Goal: Information Seeking & Learning: Learn about a topic

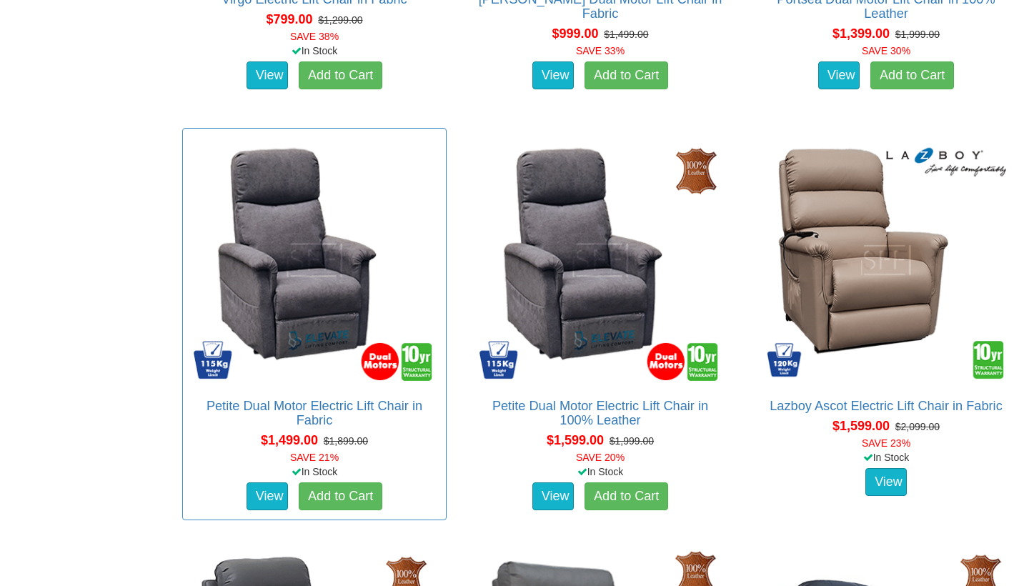
scroll to position [1273, 0]
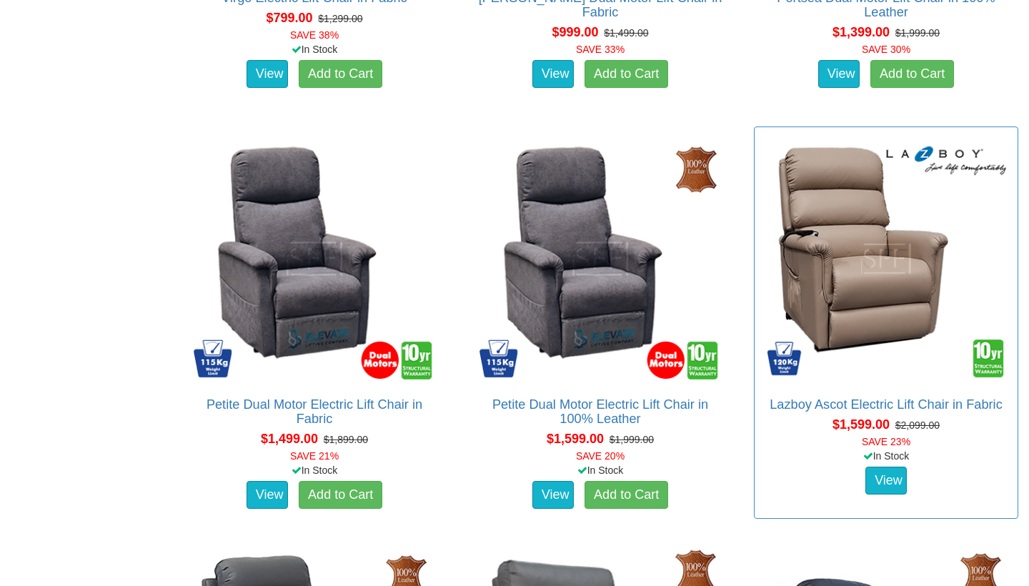
click at [874, 315] on img at bounding box center [886, 258] width 249 height 249
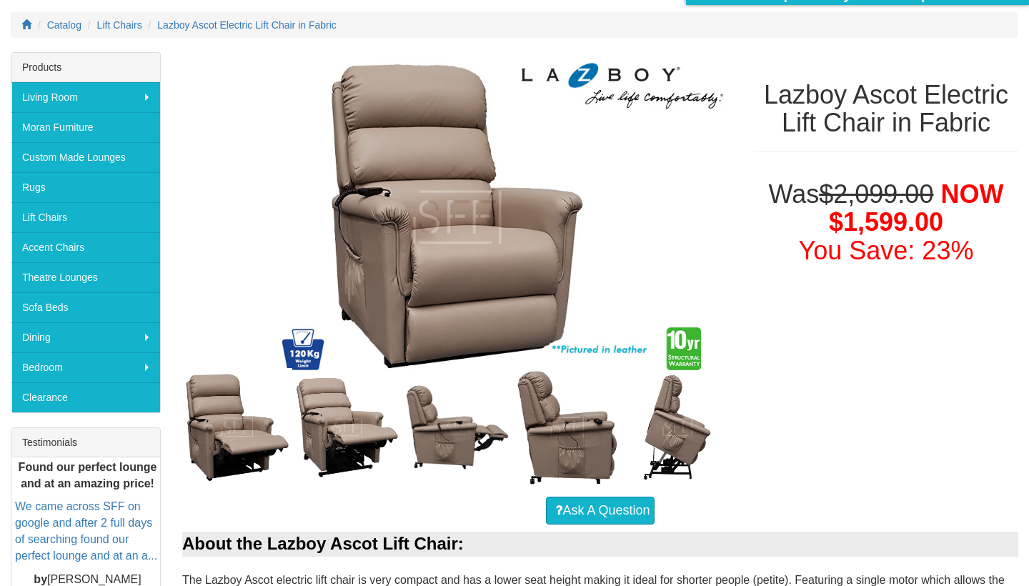
scroll to position [185, 0]
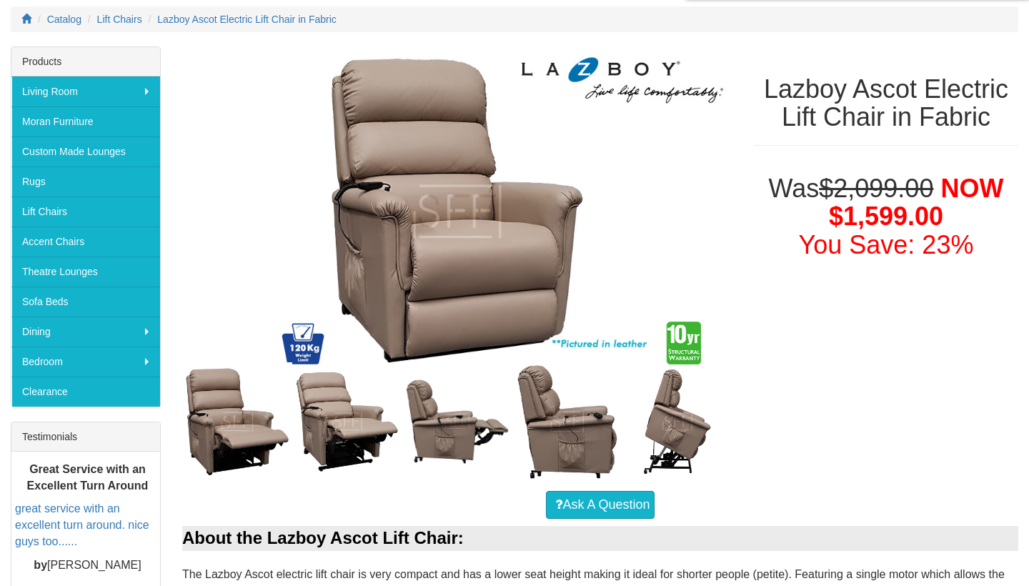
click at [242, 403] on img at bounding box center [237, 421] width 110 height 119
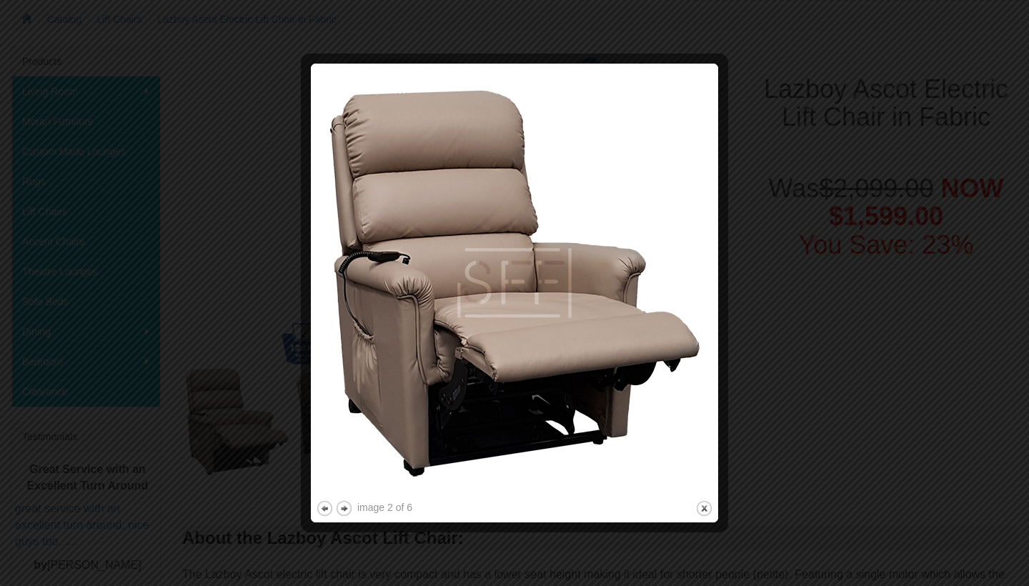
click at [850, 415] on div at bounding box center [514, 293] width 1029 height 586
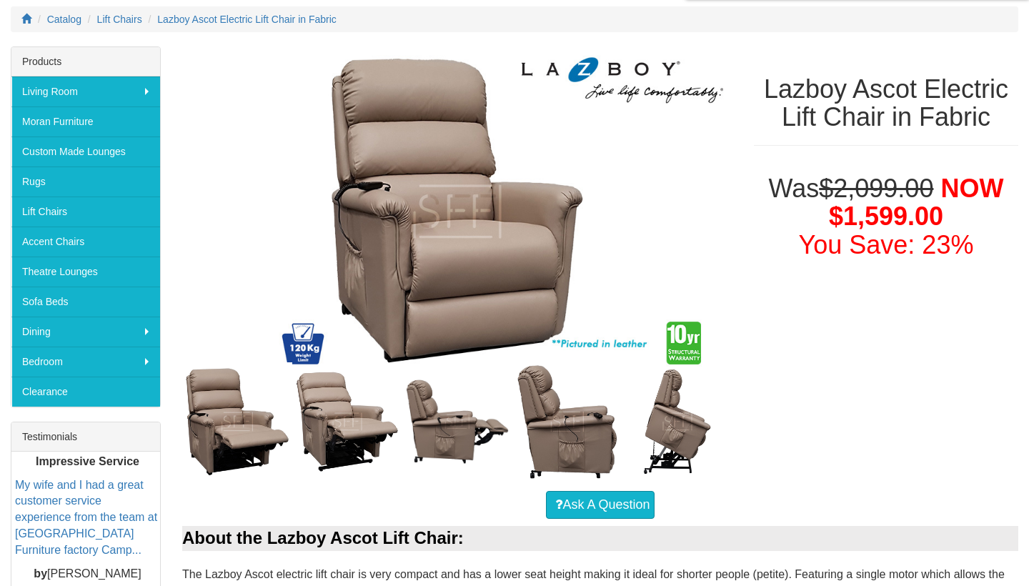
click at [323, 439] on img at bounding box center [347, 422] width 110 height 110
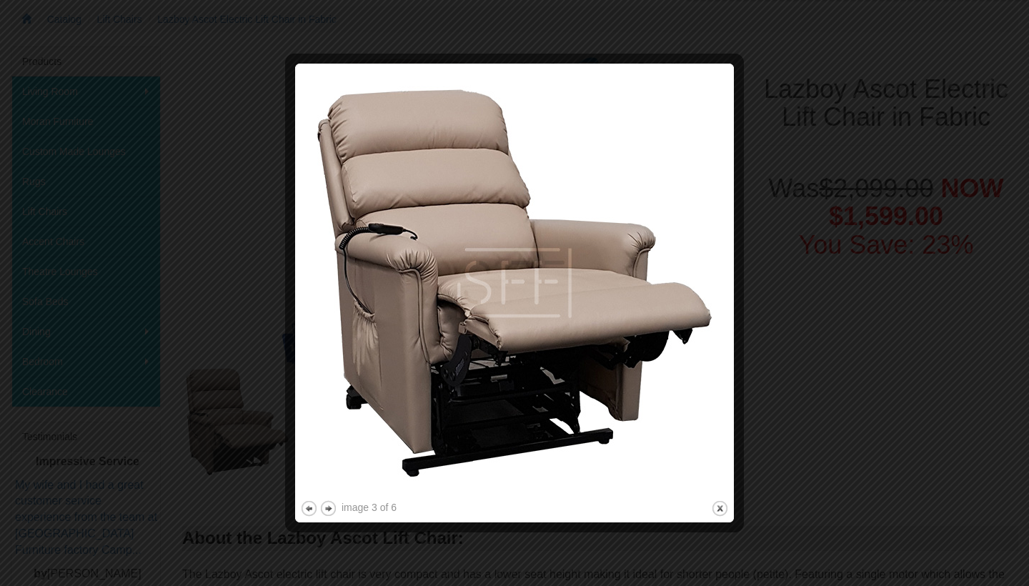
click at [879, 514] on div at bounding box center [514, 293] width 1029 height 586
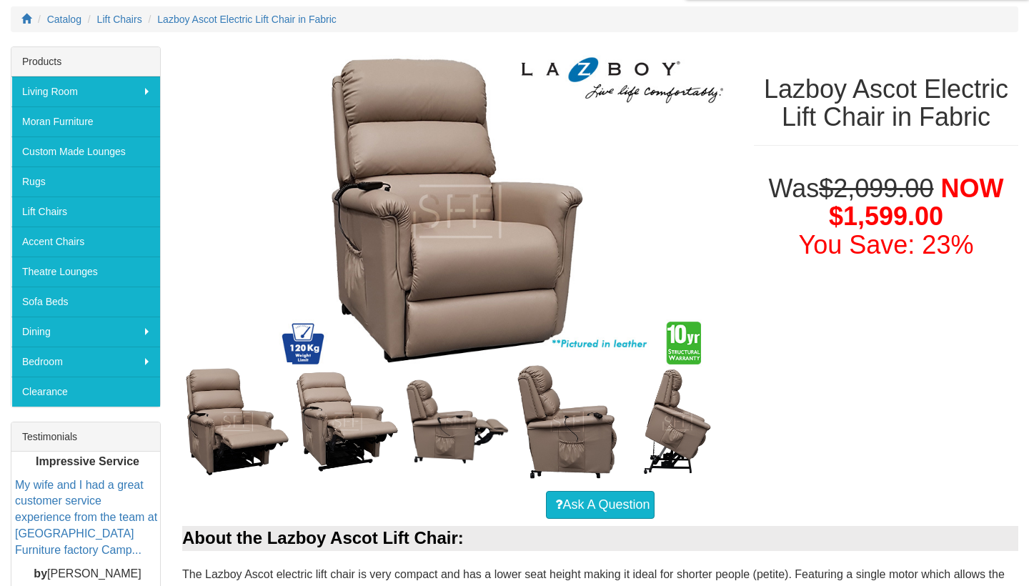
click at [638, 423] on img at bounding box center [678, 422] width 110 height 110
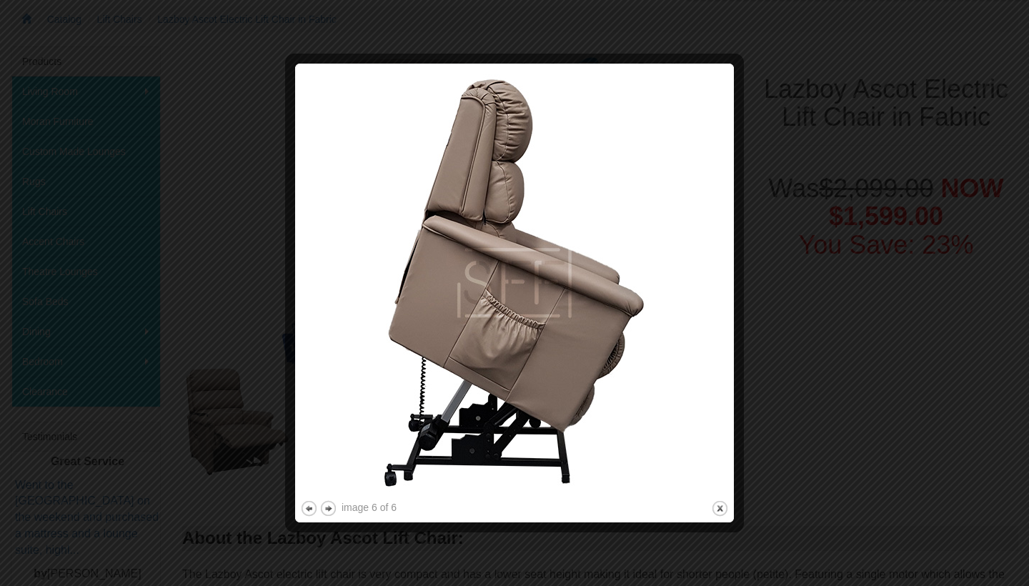
click at [904, 426] on div at bounding box center [514, 293] width 1029 height 586
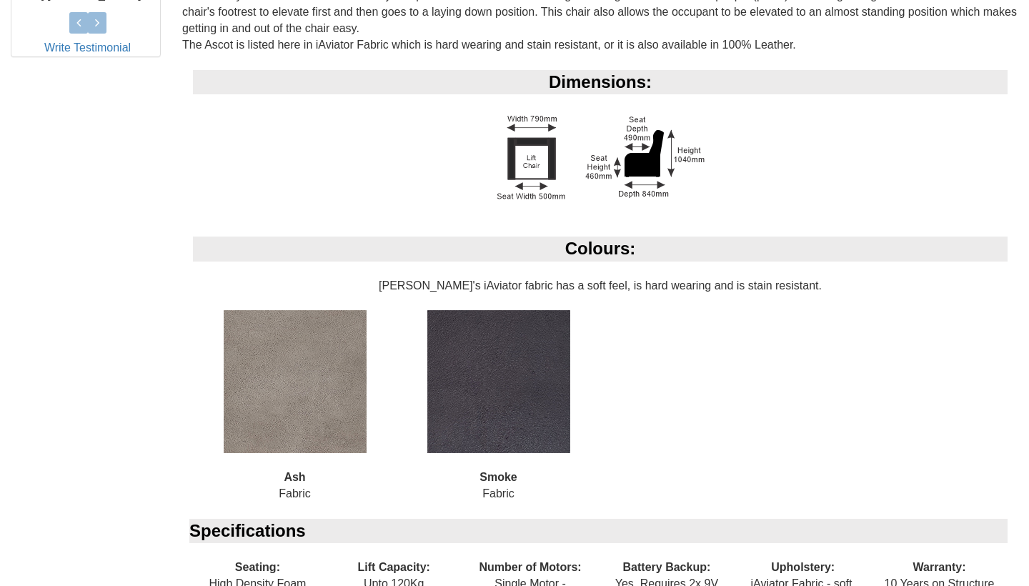
scroll to position [765, 0]
click at [451, 395] on img at bounding box center [498, 381] width 143 height 143
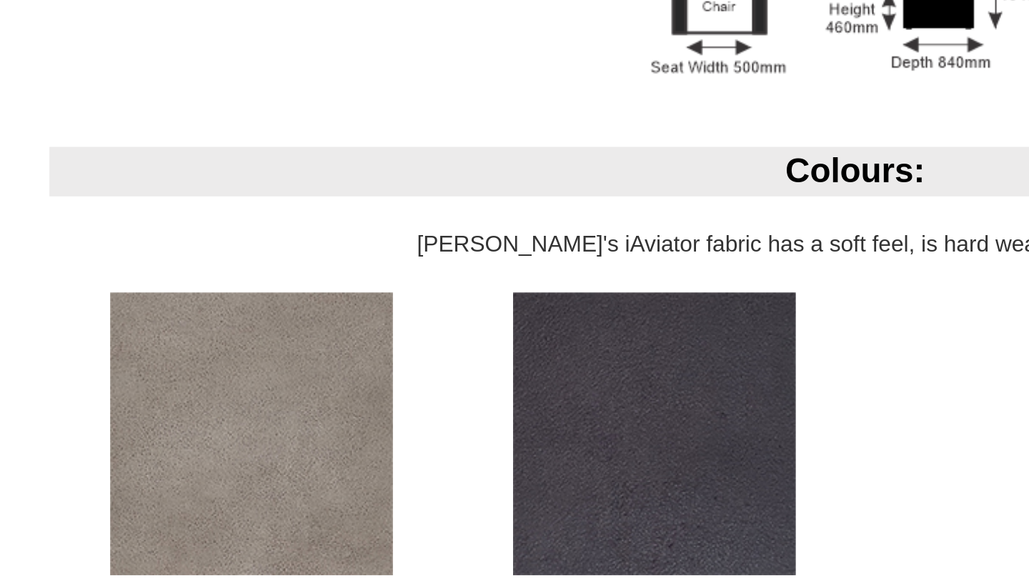
scroll to position [768, 0]
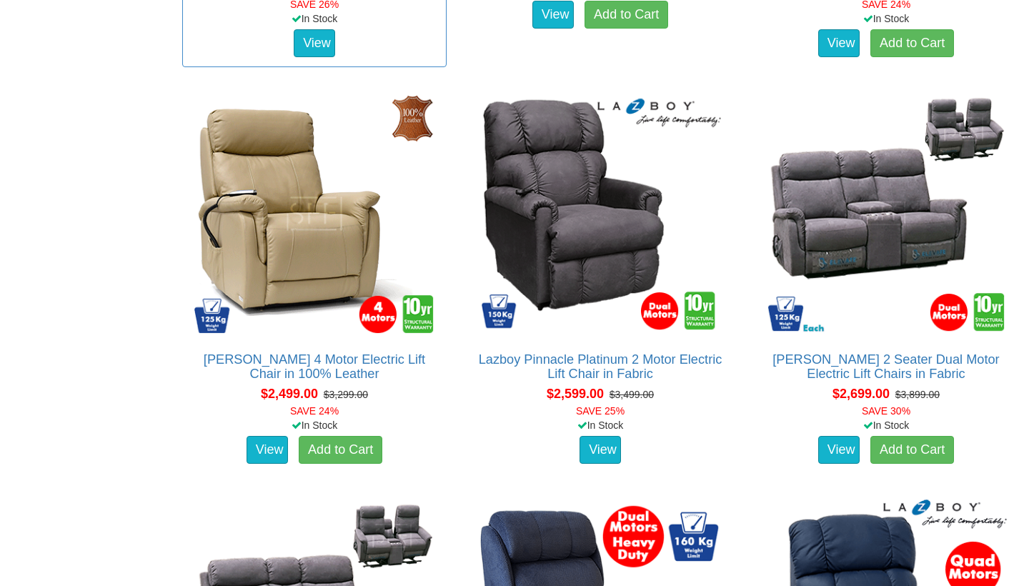
scroll to position [2947, 0]
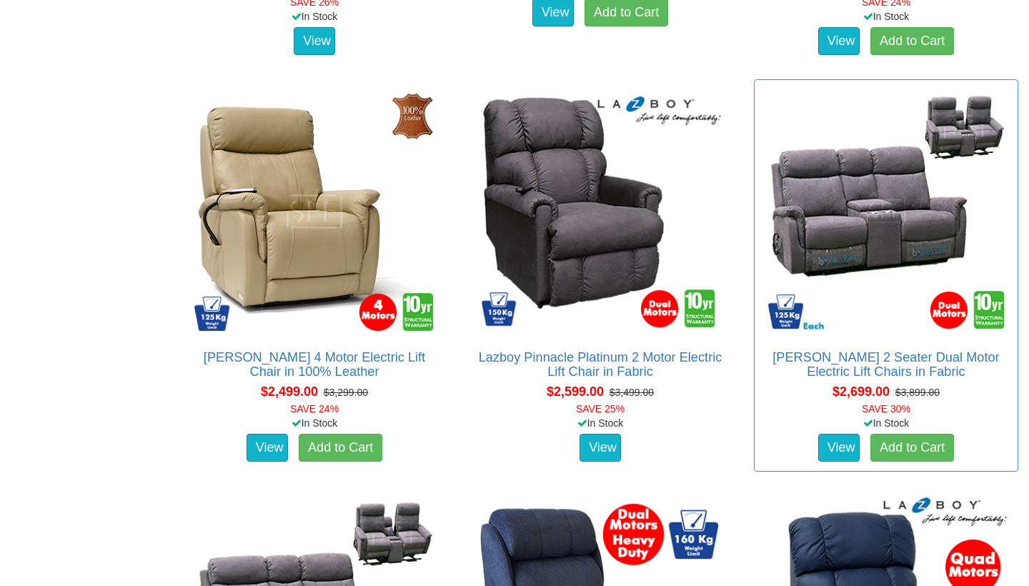
click at [887, 240] on img at bounding box center [886, 211] width 249 height 249
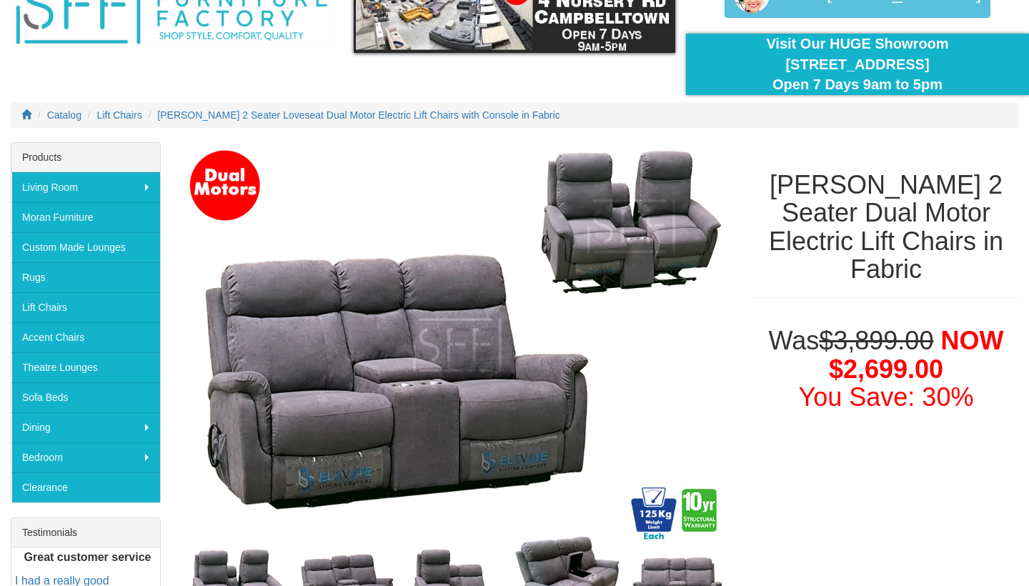
scroll to position [89, 0]
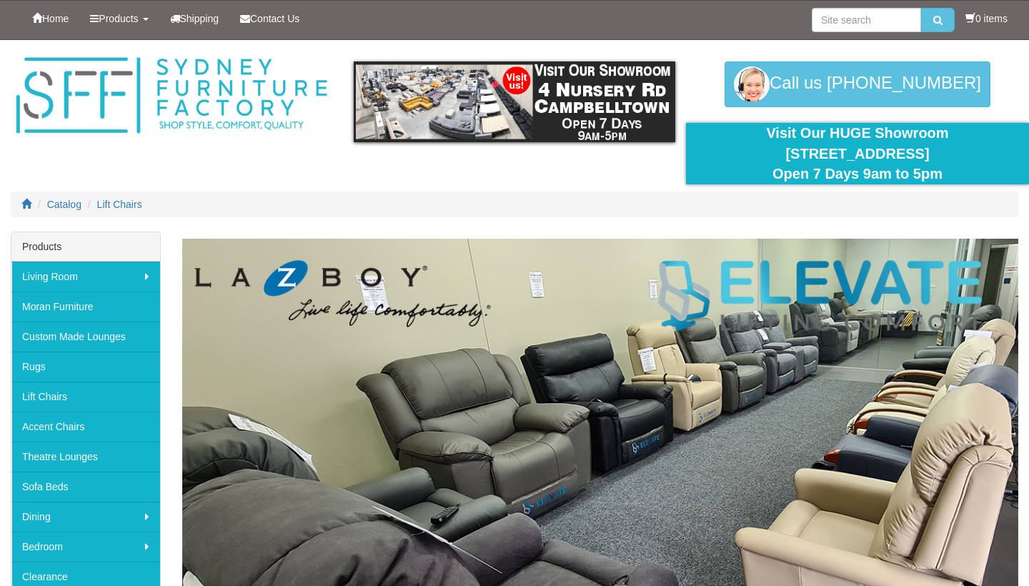
scroll to position [2947, 0]
